Goal: Task Accomplishment & Management: Use online tool/utility

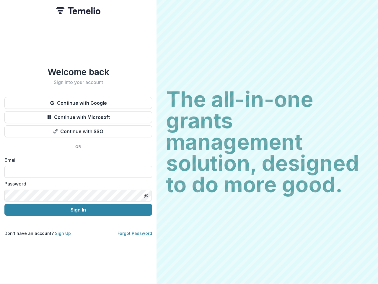
click at [189, 142] on h2 "The all-in-one grants management solution, designed to do more good." at bounding box center [267, 142] width 203 height 106
click at [78, 100] on button "Continue with Google" at bounding box center [78, 103] width 148 height 12
click at [78, 115] on button "Continue with Microsoft" at bounding box center [78, 117] width 148 height 12
click at [78, 129] on button "Continue with SSO" at bounding box center [78, 131] width 148 height 12
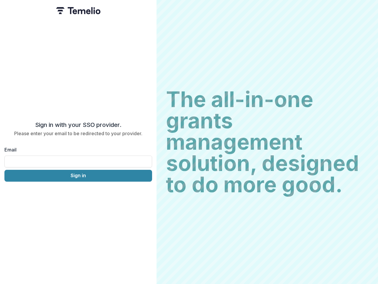
click at [146, 193] on div "Sign in with your SSO provider. Please enter your email to be redirected to you…" at bounding box center [78, 142] width 157 height 284
